Goal: Task Accomplishment & Management: Manage account settings

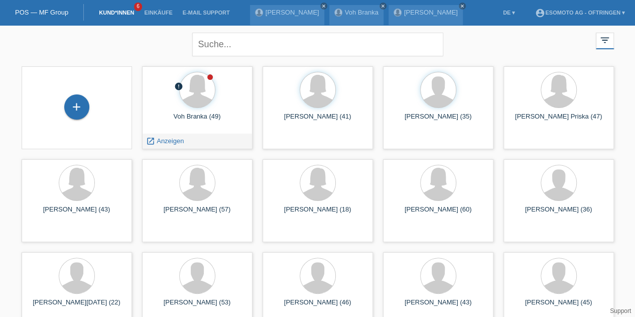
click at [157, 139] on span "Anzeigen" at bounding box center [170, 141] width 27 height 8
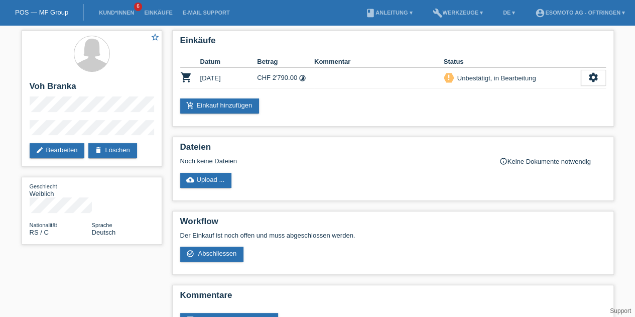
click at [47, 145] on link "edit Bearbeiten" at bounding box center [57, 150] width 55 height 15
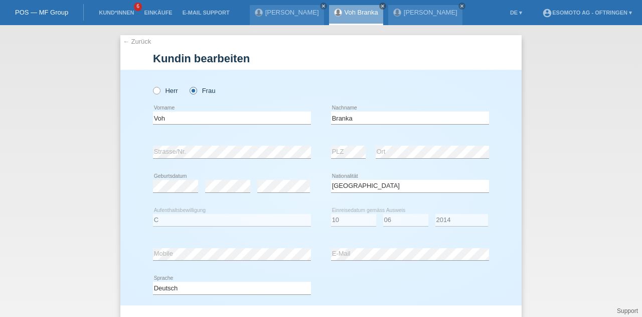
select select "RS"
select select "C"
select select "10"
select select "06"
select select "2014"
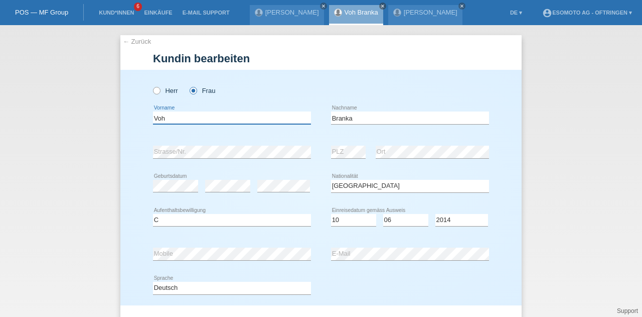
click at [153, 114] on input "Voh" at bounding box center [232, 117] width 158 height 13
click at [333, 124] on icon at bounding box center [410, 124] width 158 height 1
click at [336, 120] on input "Branka" at bounding box center [410, 117] width 158 height 13
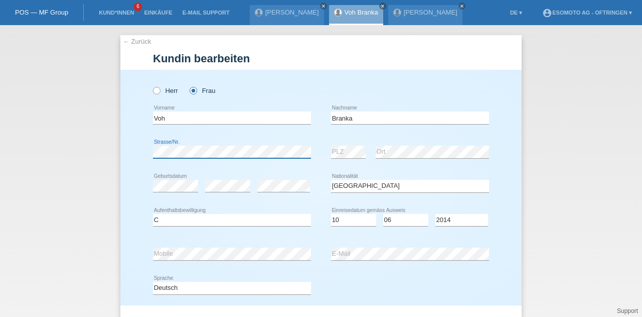
click at [140, 163] on div "Herr Frau Voh error Vorname C" at bounding box center [321, 187] width 402 height 235
